Goal: Task Accomplishment & Management: Use online tool/utility

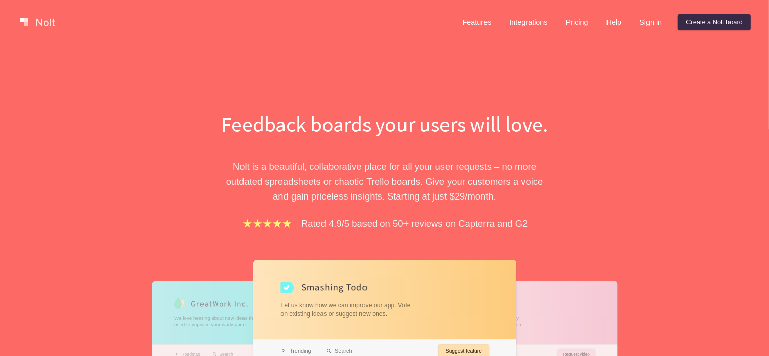
click at [624, 46] on div "Feedback boards your users will love. [PERSON_NAME] is a beautiful, collaborati…" at bounding box center [384, 299] width 769 height 508
click at [647, 28] on link "Sign in" at bounding box center [651, 22] width 38 height 16
click at [652, 23] on link "Sign in" at bounding box center [651, 22] width 38 height 16
click at [701, 22] on link "Create a Nolt board" at bounding box center [714, 22] width 73 height 16
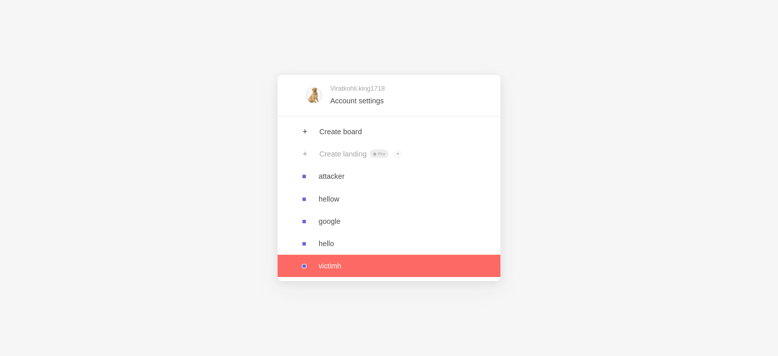
click at [353, 268] on link at bounding box center [389, 266] width 223 height 22
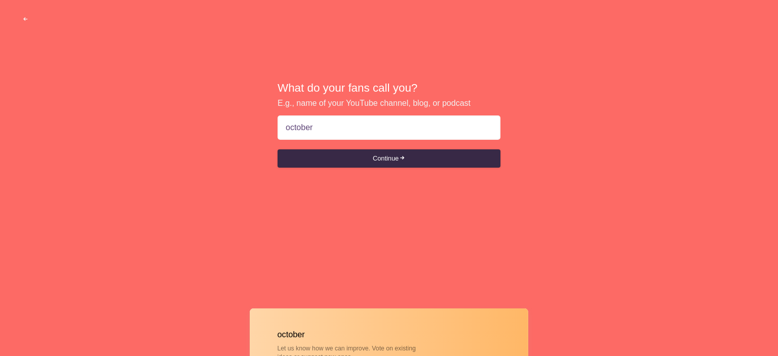
type input "october"
click at [278, 149] on button "Continue" at bounding box center [389, 158] width 223 height 18
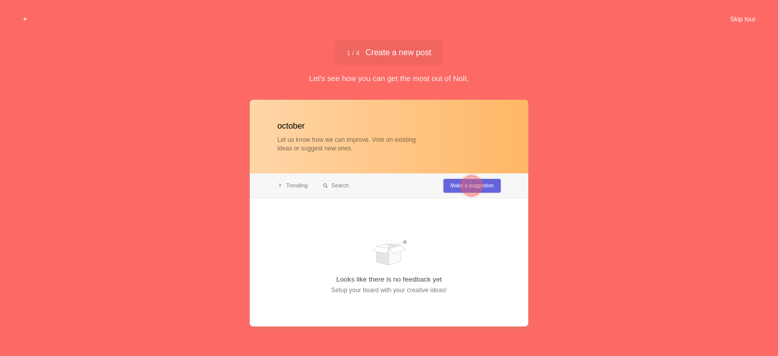
click at [749, 21] on button "Skip tour" at bounding box center [743, 19] width 50 height 18
